Goal: Task Accomplishment & Management: Use online tool/utility

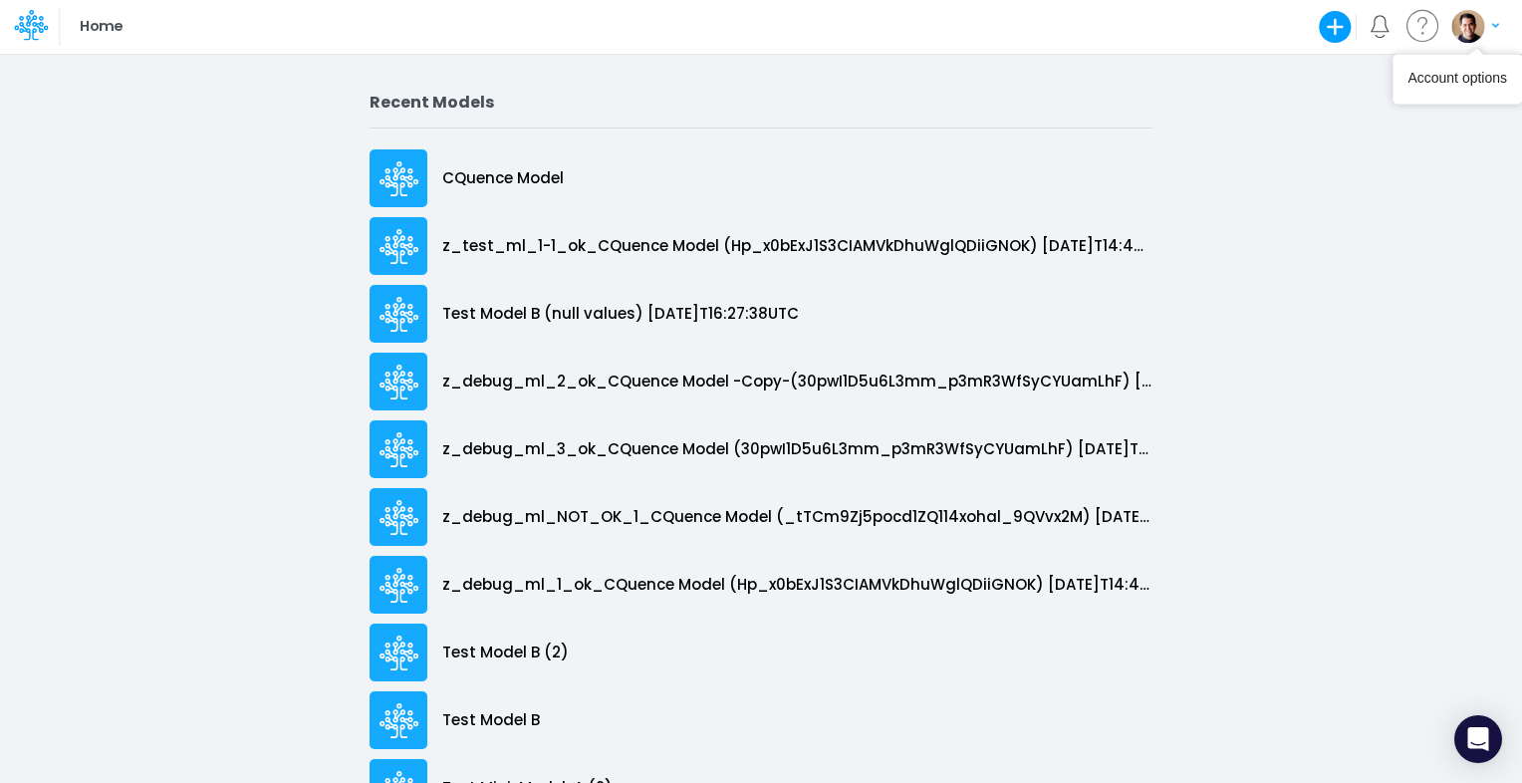
click at [1475, 18] on img "button" at bounding box center [1467, 26] width 33 height 33
click at [1422, 109] on button "Log out" at bounding box center [1393, 117] width 213 height 31
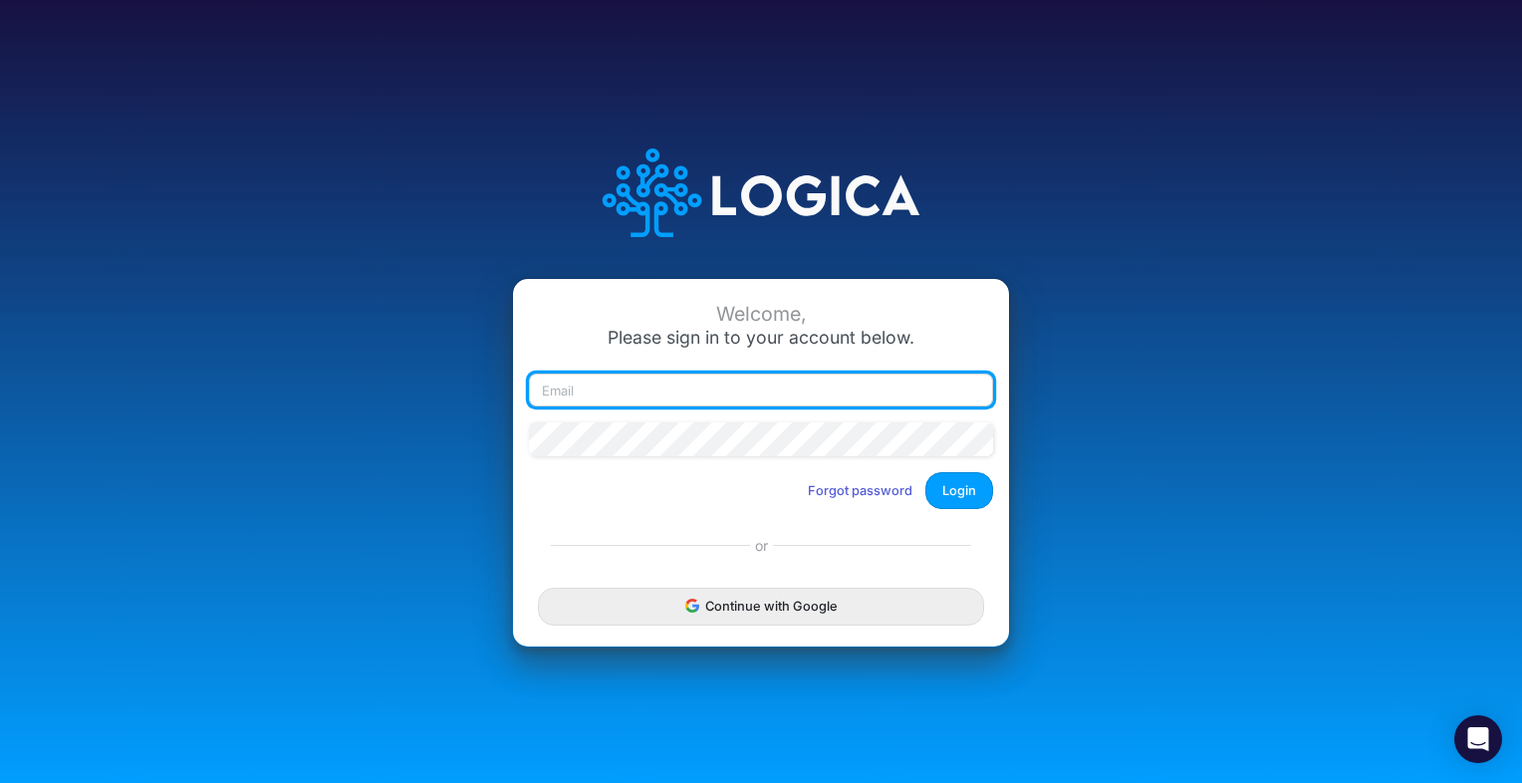
click at [667, 389] on input "email" at bounding box center [761, 390] width 464 height 34
click at [789, 392] on input "leandro.castro+rp" at bounding box center [761, 390] width 464 height 34
type input "leandro.castro+rp@logica.cloud"
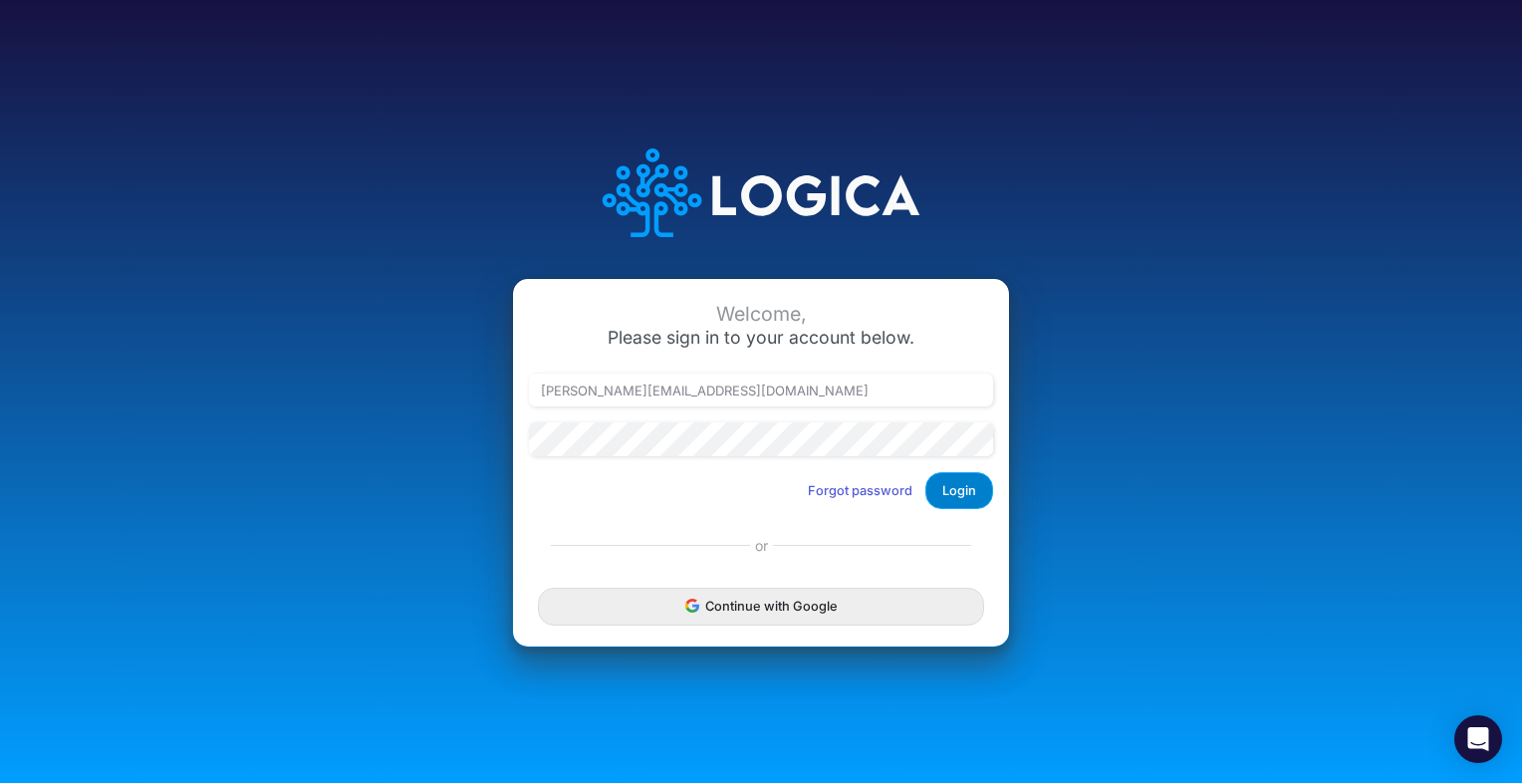
click at [953, 497] on button "Login" at bounding box center [959, 490] width 68 height 37
